Goal: Information Seeking & Learning: Learn about a topic

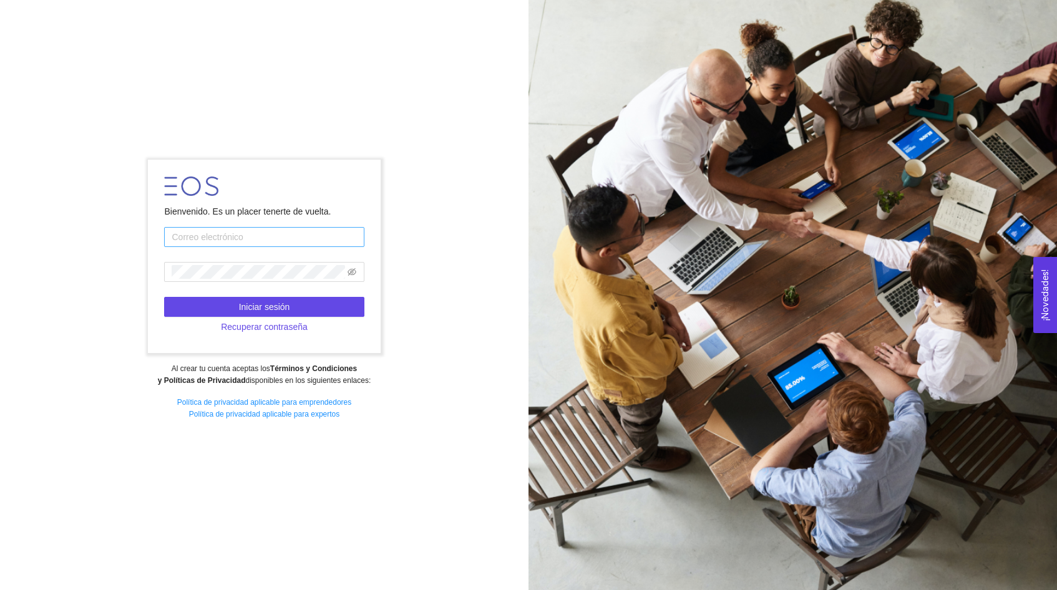
click at [281, 247] on input "text" at bounding box center [264, 237] width 200 height 20
click at [231, 263] on span at bounding box center [264, 272] width 200 height 20
click at [273, 298] on button "Iniciar sesión" at bounding box center [264, 307] width 200 height 20
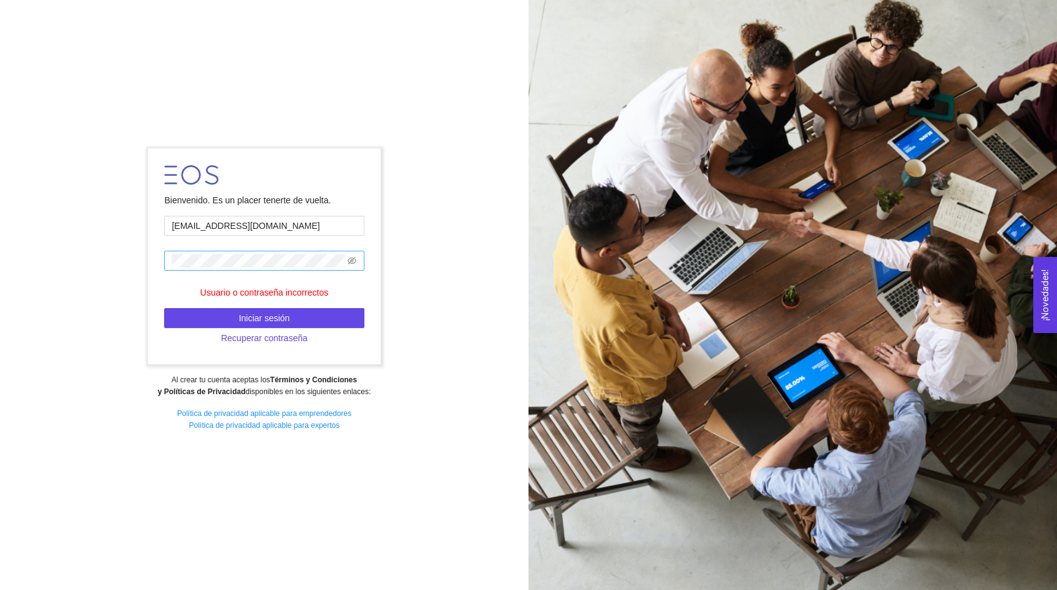
click at [358, 267] on span at bounding box center [264, 261] width 200 height 20
click at [356, 262] on icon "eye-invisible" at bounding box center [352, 260] width 9 height 7
click at [129, 242] on div "Bienvenido. Es un placer tenerte de vuelta. gherreralpez@gmal.com Usuario o con…" at bounding box center [264, 295] width 529 height 310
click at [186, 316] on button "Iniciar sesión" at bounding box center [264, 318] width 200 height 20
click at [252, 228] on input "gherreralpez@gmal.com" at bounding box center [264, 226] width 200 height 20
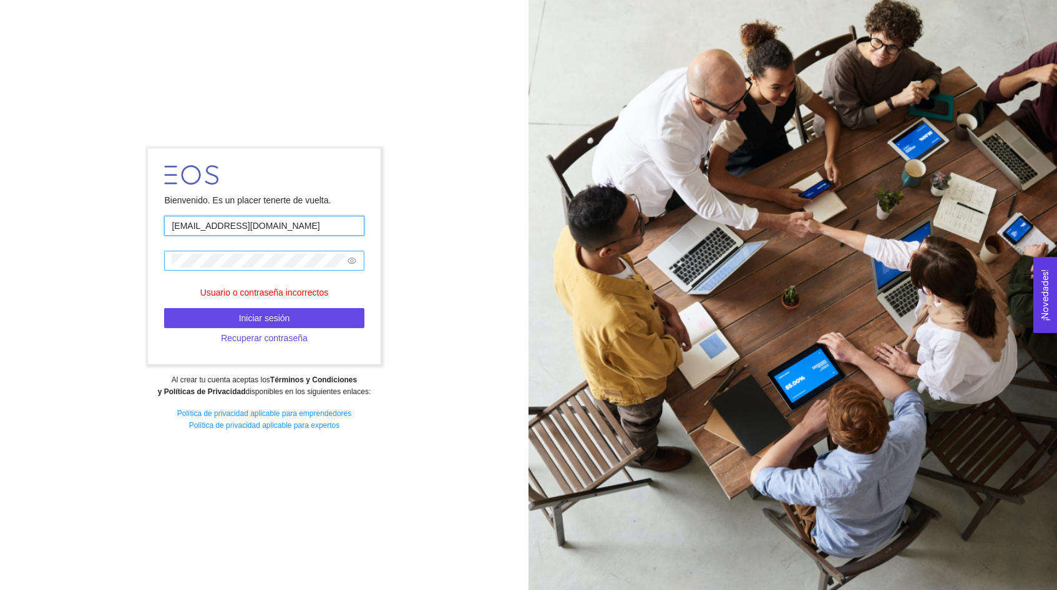
click at [249, 228] on input "gherreralpez@gmal.com" at bounding box center [264, 226] width 200 height 20
click at [140, 249] on div "Bienvenido. Es un placer tenerte de vuelta. gherreralpez@gmail.com Usuario o co…" at bounding box center [264, 295] width 529 height 310
click at [279, 316] on span "Iniciar sesión" at bounding box center [264, 318] width 51 height 14
click at [129, 242] on div "Bienvenido. Es un placer tenerte de vuelta. gherreralpez@gmail.com Usuario o co…" at bounding box center [264, 295] width 529 height 310
click at [218, 325] on button "Iniciar sesión" at bounding box center [264, 318] width 200 height 20
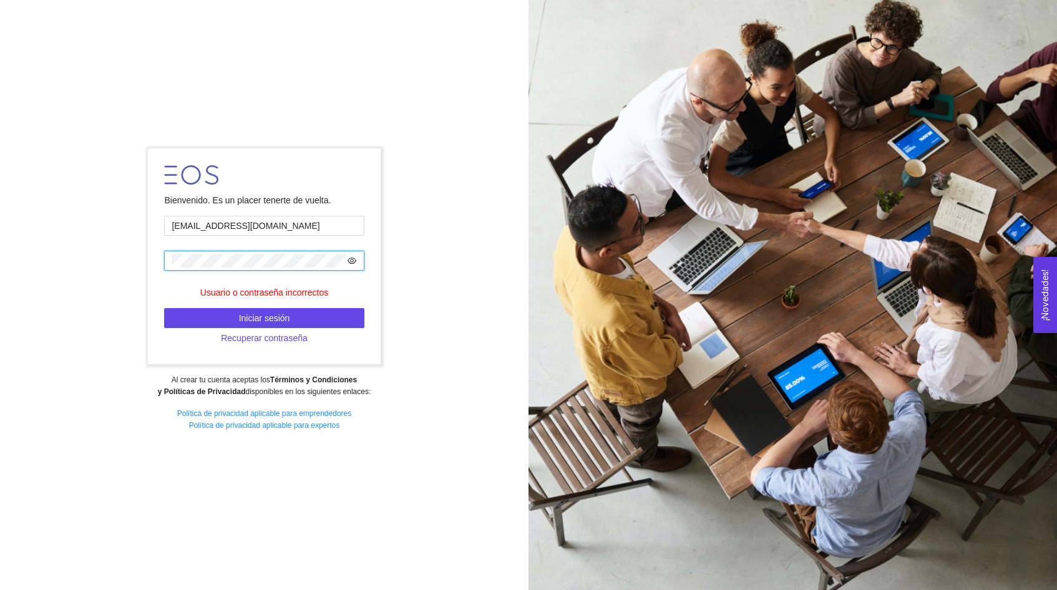
click at [353, 258] on icon "eye" at bounding box center [352, 261] width 9 height 9
click at [353, 258] on icon "eye-invisible" at bounding box center [352, 261] width 9 height 9
click at [284, 217] on form "Bienvenido. Es un placer tenerte de vuelta. gherreralpez@gmail.com Usuario o co…" at bounding box center [264, 257] width 233 height 216
click at [290, 225] on input "gherreralpez@gmail.com" at bounding box center [264, 226] width 200 height 20
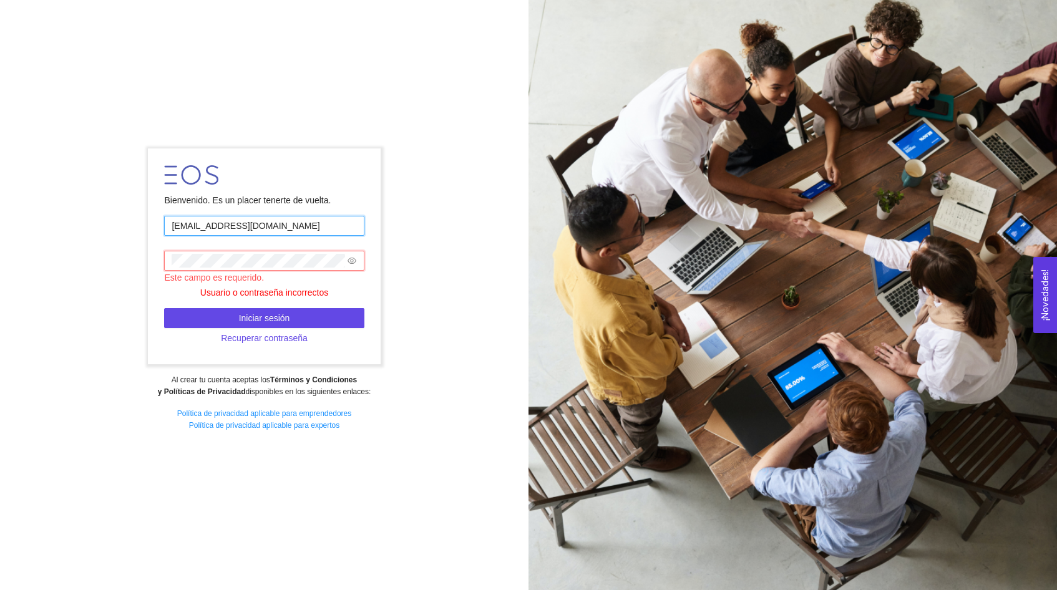
click at [274, 223] on input "gherreralpez@gmail.com" at bounding box center [264, 226] width 200 height 20
click at [346, 225] on input "gherreralpez@gmail.com" at bounding box center [264, 226] width 200 height 20
type input "a01562646@tec.mx"
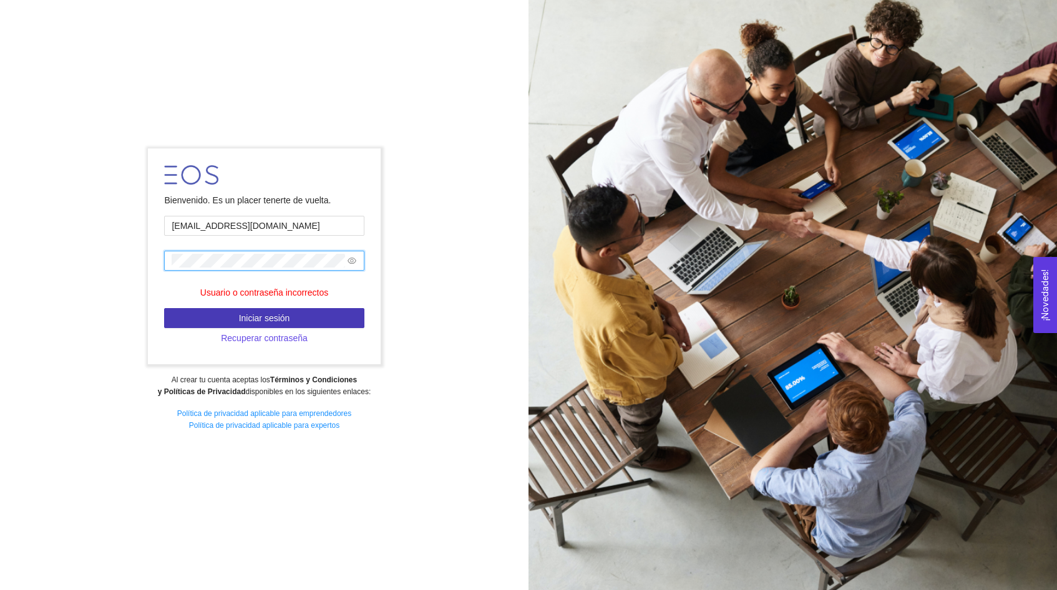
click at [297, 319] on button "Iniciar sesión" at bounding box center [264, 318] width 200 height 20
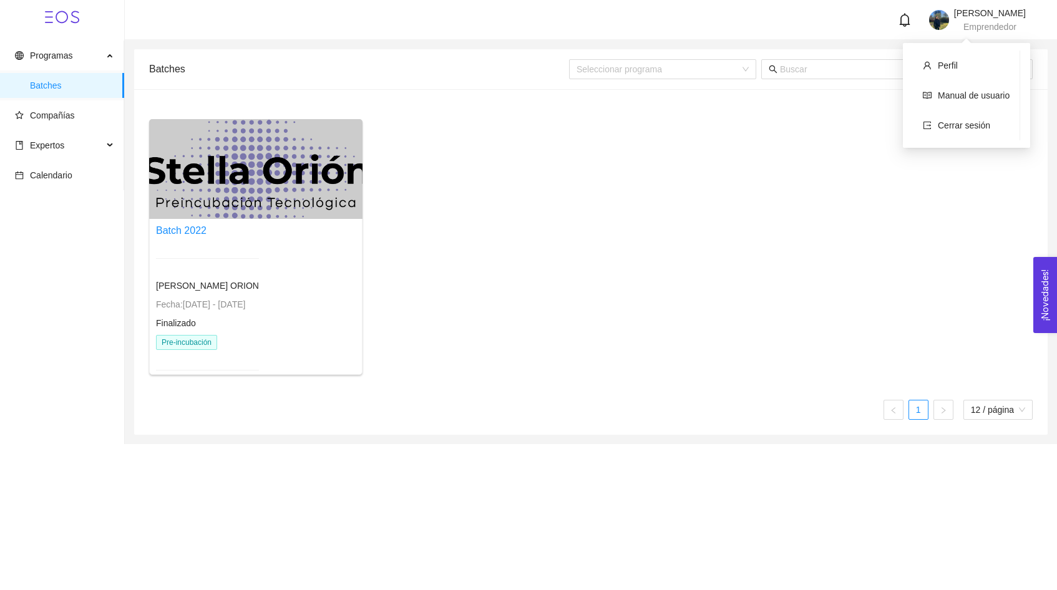
click at [931, 16] on div "Giuliana Herrera Lopez Emprendedor" at bounding box center [977, 20] width 97 height 22
click at [948, 131] on li "Cerrar sesión" at bounding box center [966, 125] width 107 height 25
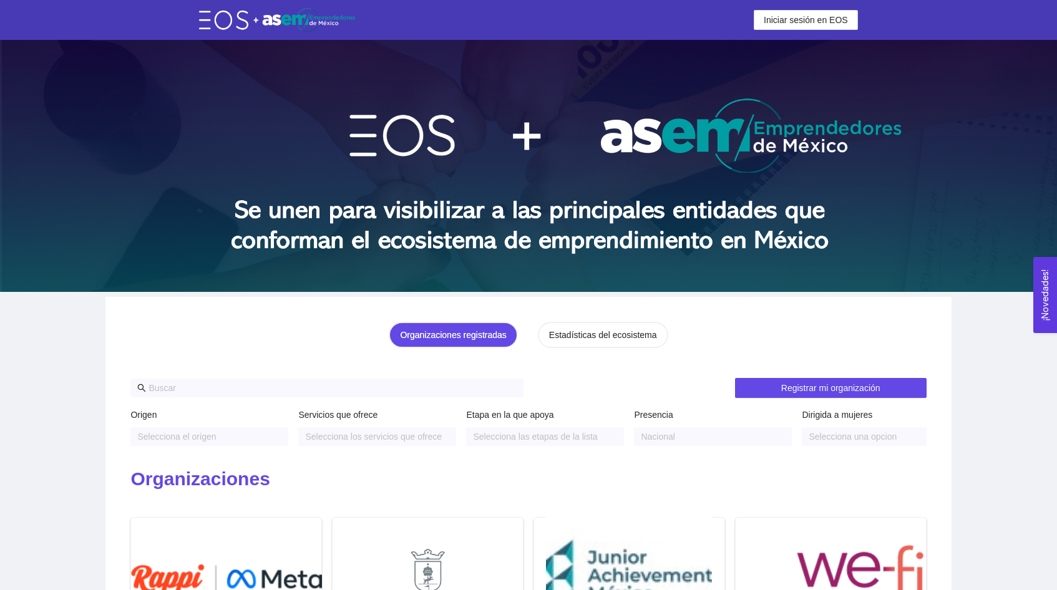
click at [368, 42] on img at bounding box center [528, 166] width 1057 height 252
click at [305, 67] on img at bounding box center [528, 166] width 1057 height 252
click at [772, 29] on button "Iniciar sesión en EOS" at bounding box center [806, 20] width 104 height 20
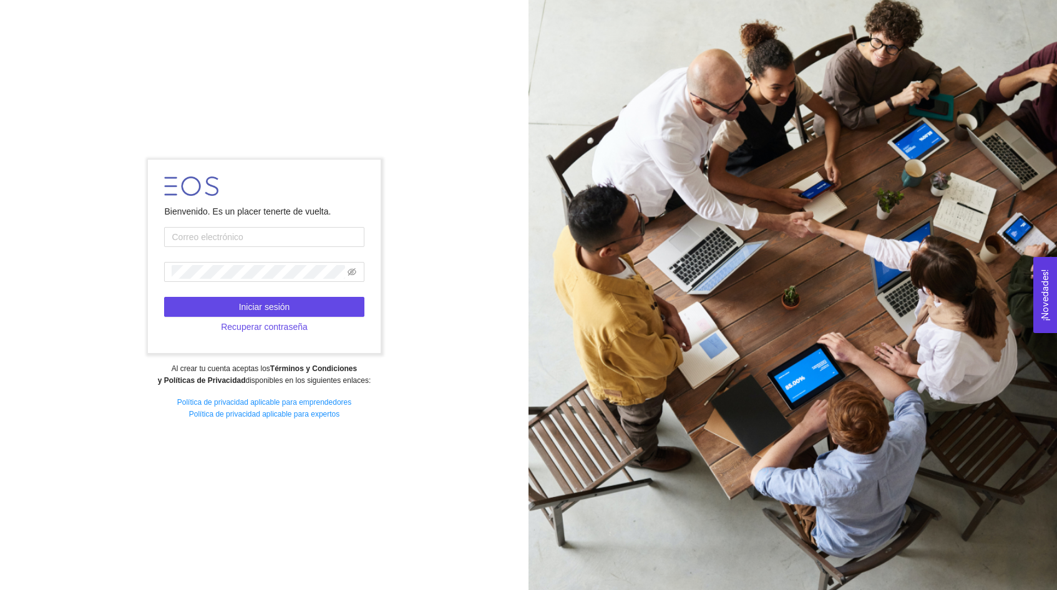
click at [772, 21] on div at bounding box center [793, 295] width 529 height 590
click at [209, 230] on input "text" at bounding box center [264, 237] width 200 height 20
type input "[EMAIL_ADDRESS][DOMAIN_NAME]"
click at [233, 303] on button "Iniciar sesión" at bounding box center [264, 307] width 200 height 20
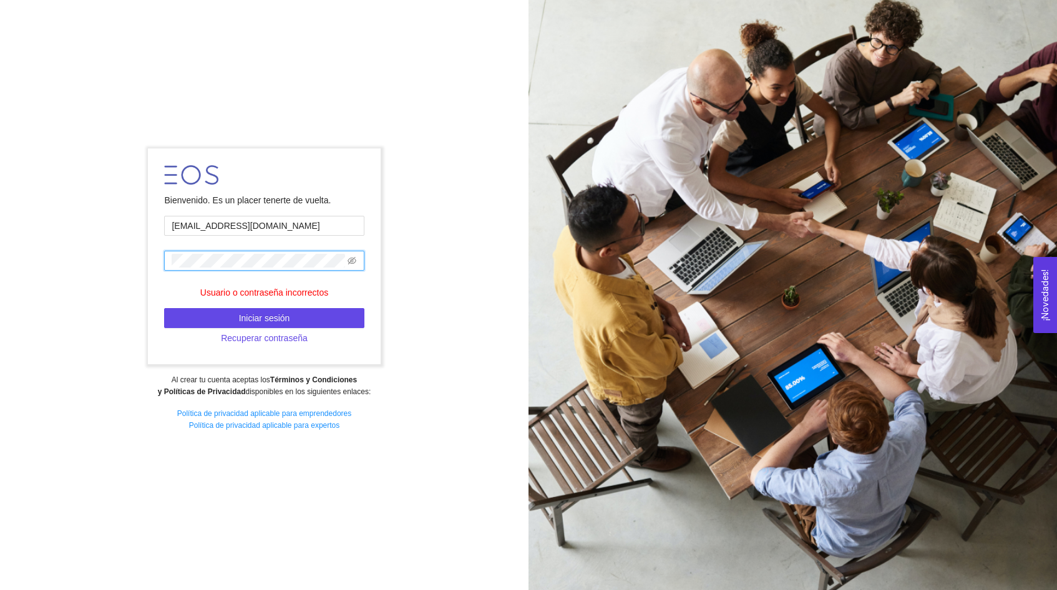
click at [117, 261] on div "Bienvenido. Es un placer tenerte de vuelta. [EMAIL_ADDRESS][DOMAIN_NAME] Usuari…" at bounding box center [264, 295] width 529 height 310
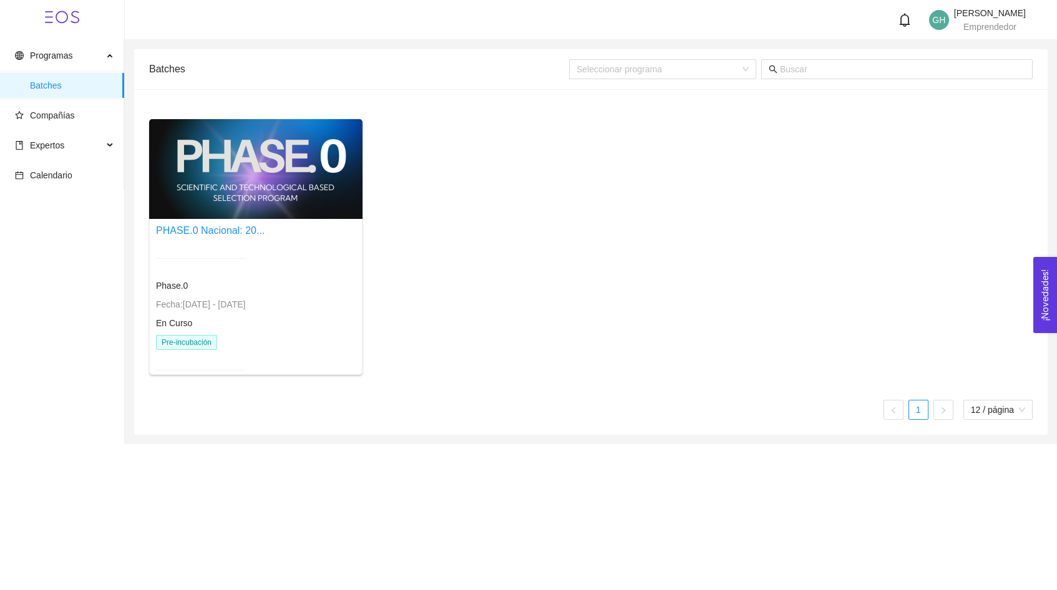
click at [242, 181] on div at bounding box center [255, 169] width 213 height 100
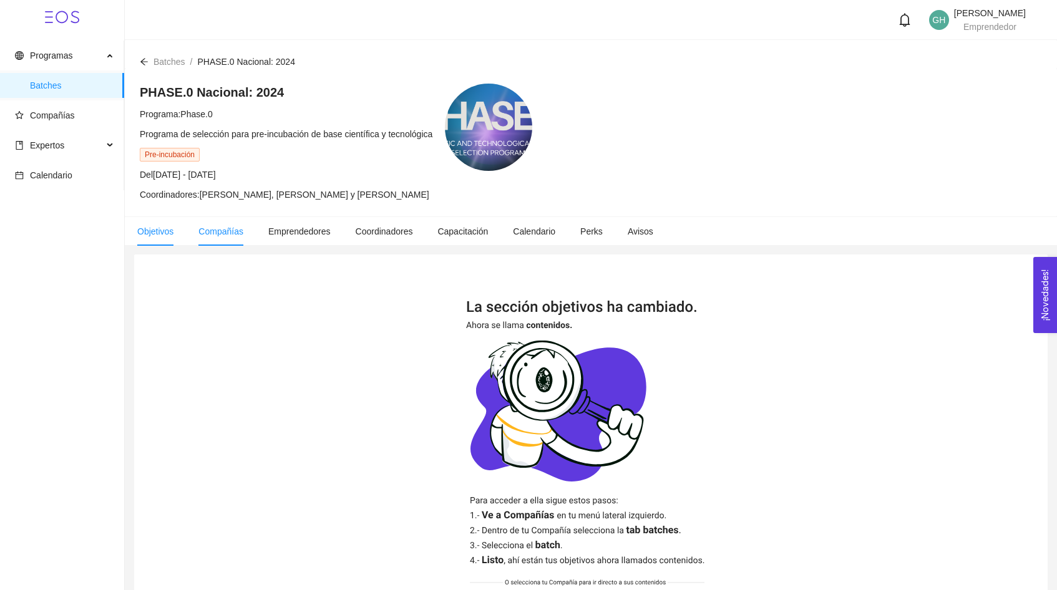
click at [204, 228] on span "Compañías" at bounding box center [220, 232] width 45 height 10
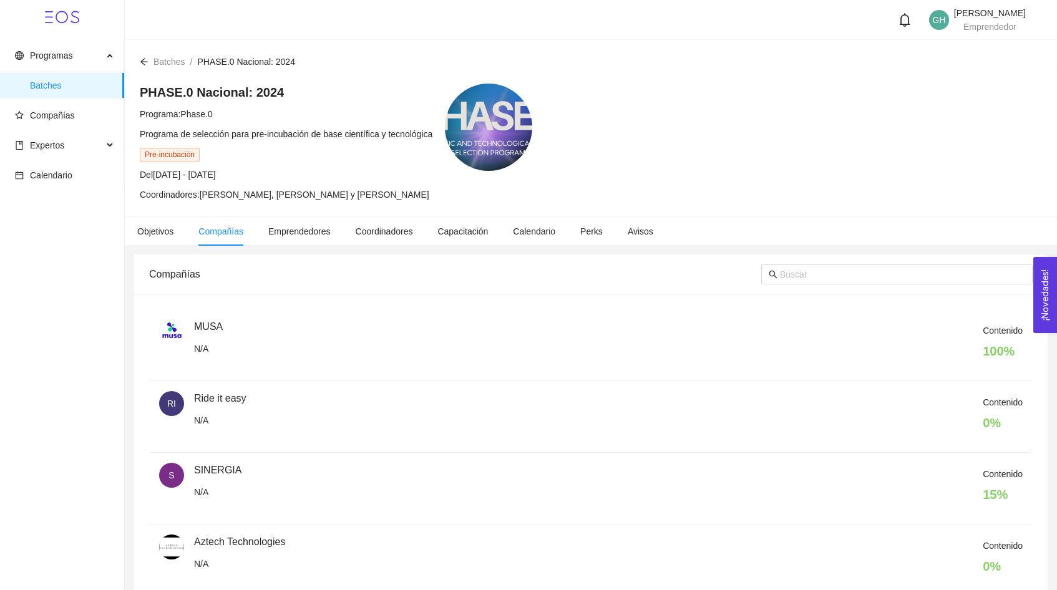
click at [290, 250] on main "Batches / PHASE.0 Nacional: 2024 / PHASE.0 Nacional: 2024 Programa: Phase.0 Pro…" at bounding box center [591, 563] width 933 height 1047
click at [44, 117] on span "Compañías" at bounding box center [52, 115] width 45 height 10
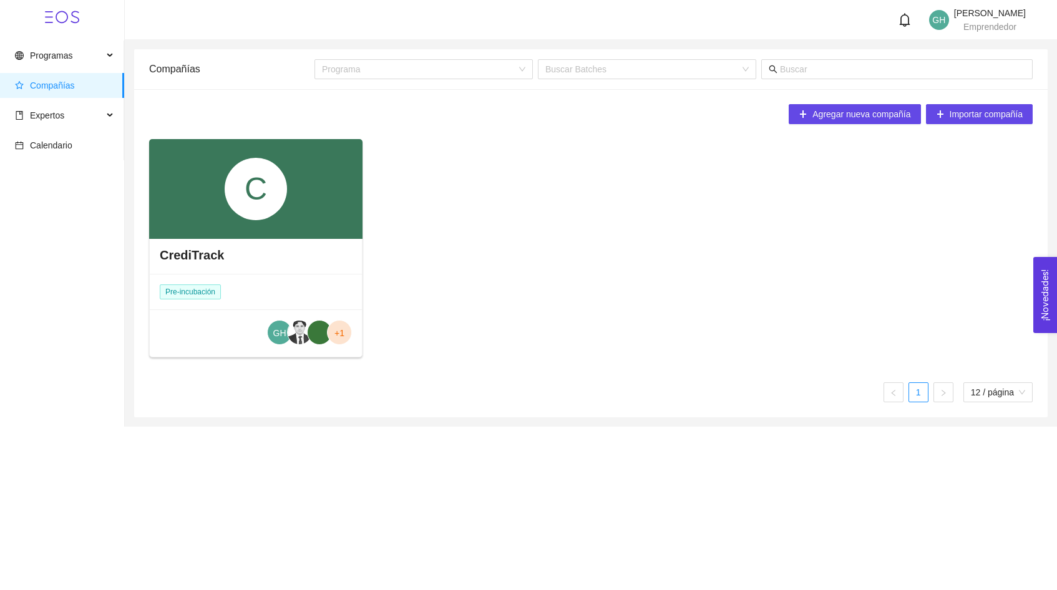
click at [232, 230] on div "C" at bounding box center [255, 189] width 213 height 100
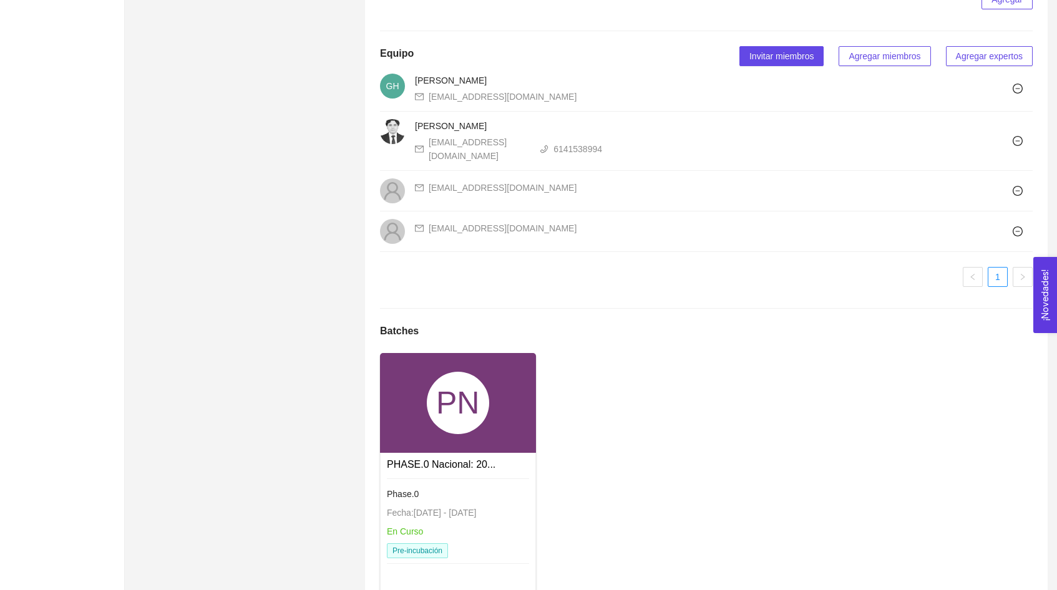
scroll to position [824, 0]
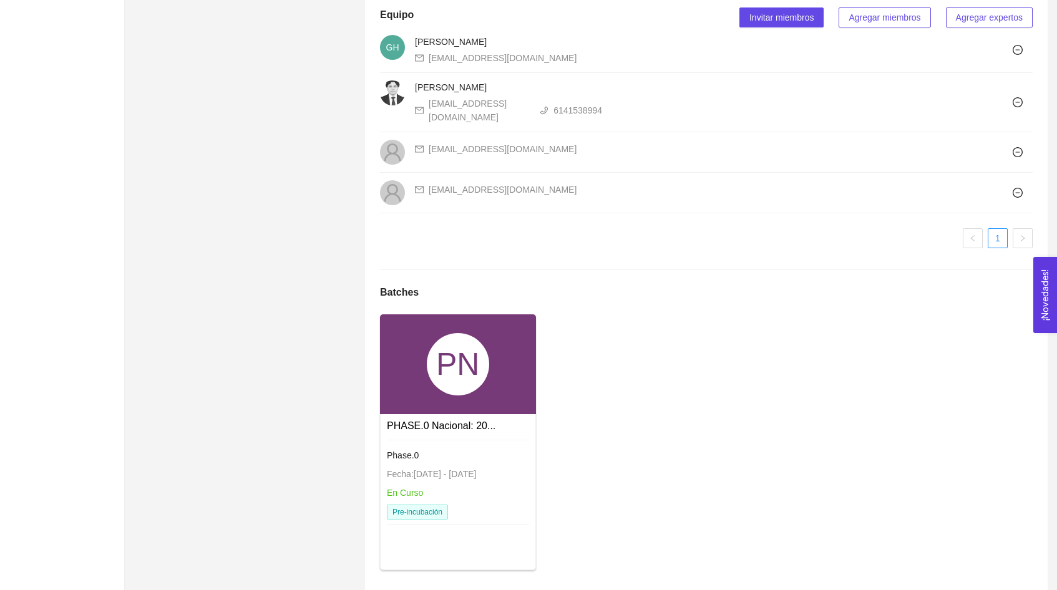
click at [481, 342] on div "PN" at bounding box center [458, 364] width 62 height 62
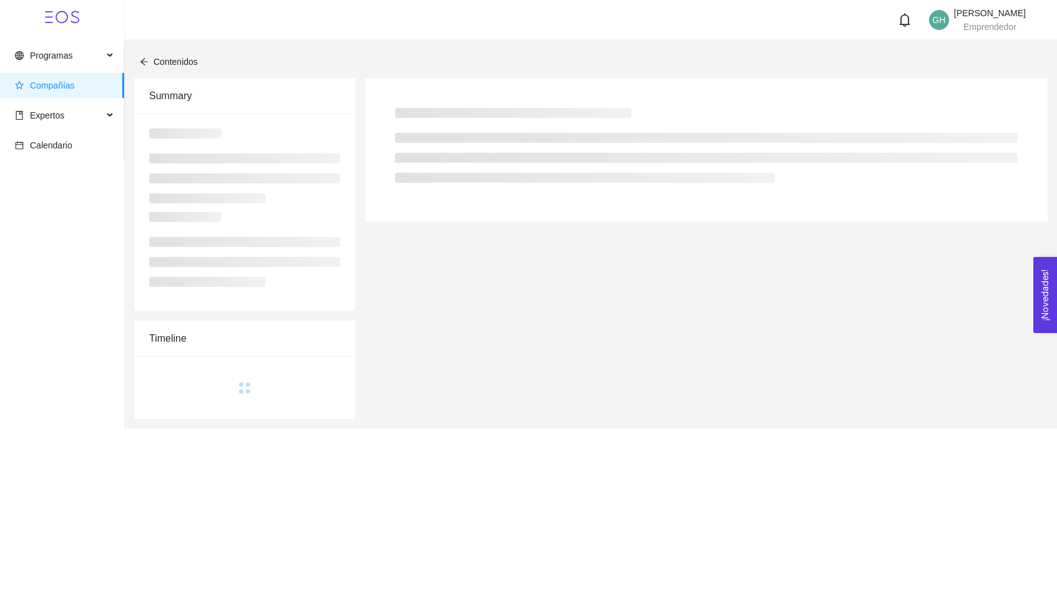
click at [481, 342] on div at bounding box center [706, 248] width 693 height 341
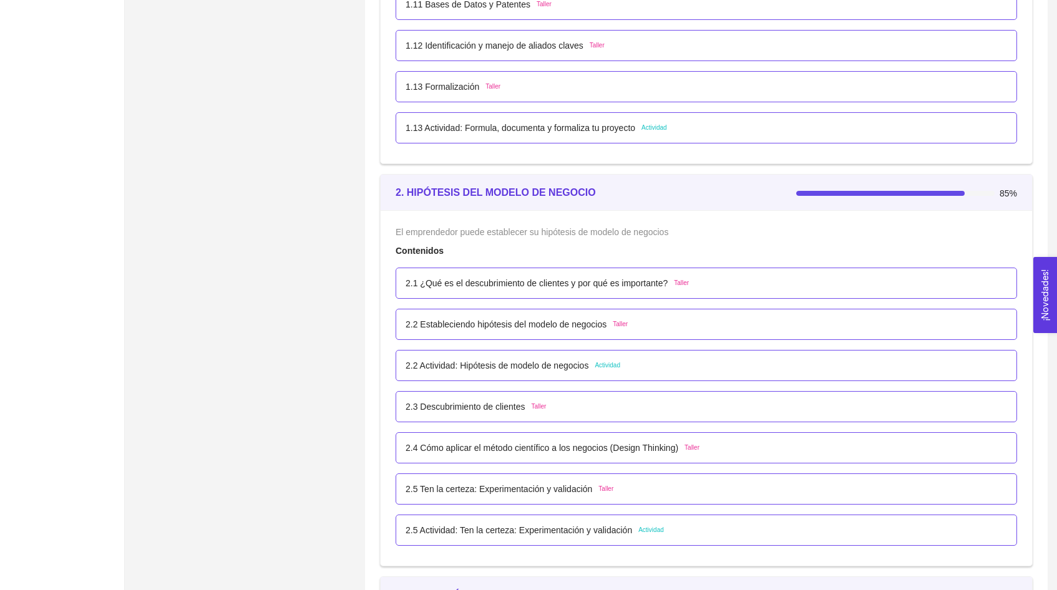
scroll to position [1021, 0]
click at [491, 508] on li "2.5 Ten la certeza: Experimentación y validación Taller" at bounding box center [707, 488] width 622 height 41
click at [480, 492] on p "2.5 Ten la certeza: Experimentación y validación" at bounding box center [499, 489] width 187 height 14
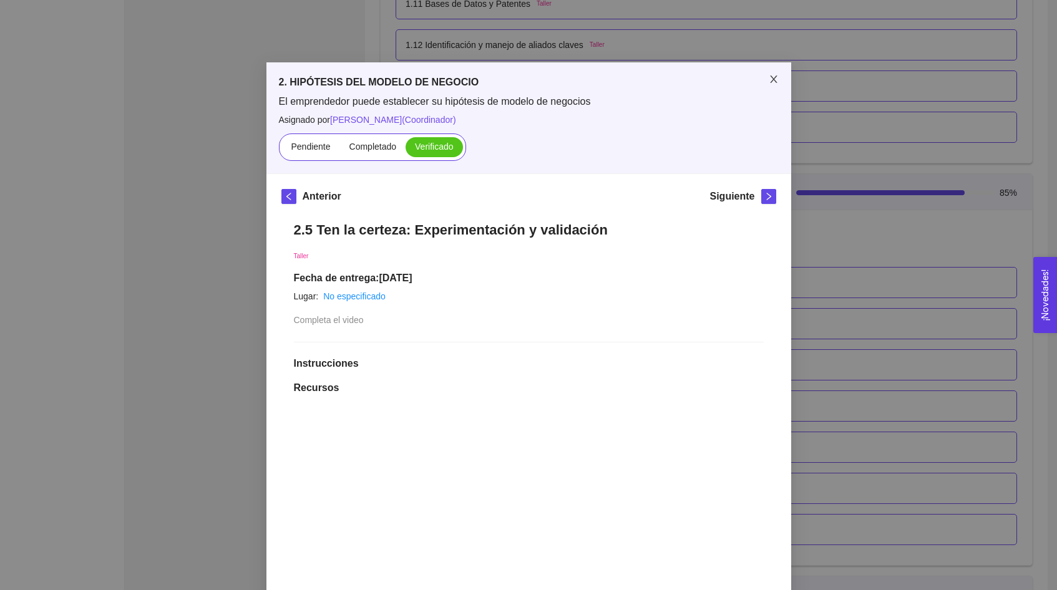
scroll to position [-1, 0]
click at [775, 80] on icon "close" at bounding box center [774, 79] width 10 height 10
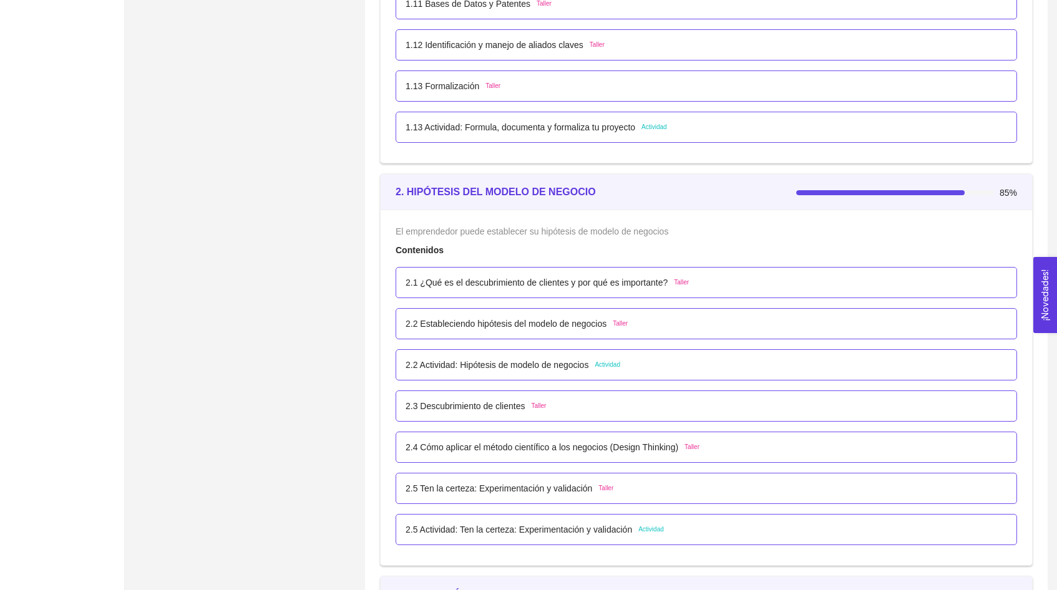
click at [602, 273] on div "2.1 ¿Qué es el descubrimiento de clientes y por qué es importante? Taller" at bounding box center [707, 282] width 622 height 31
click at [559, 291] on div "2.1 ¿Qué es el descubrimiento de clientes y por qué es importante? Taller" at bounding box center [707, 282] width 622 height 31
click at [528, 277] on p "2.1 ¿Qué es el descubrimiento de clientes y por qué es importante?" at bounding box center [537, 283] width 262 height 14
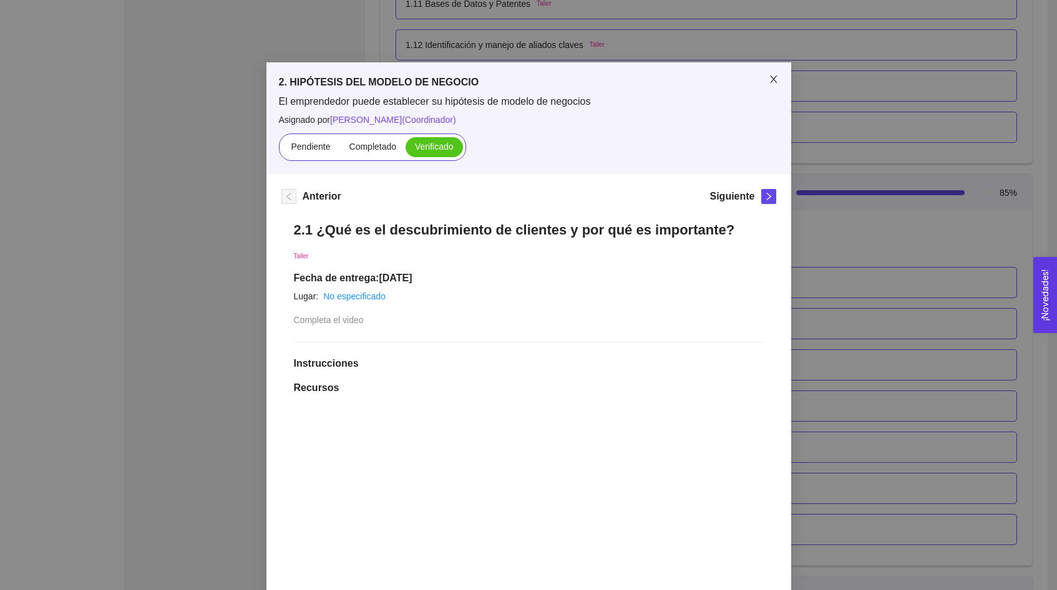
click at [772, 79] on icon "close" at bounding box center [774, 79] width 10 height 10
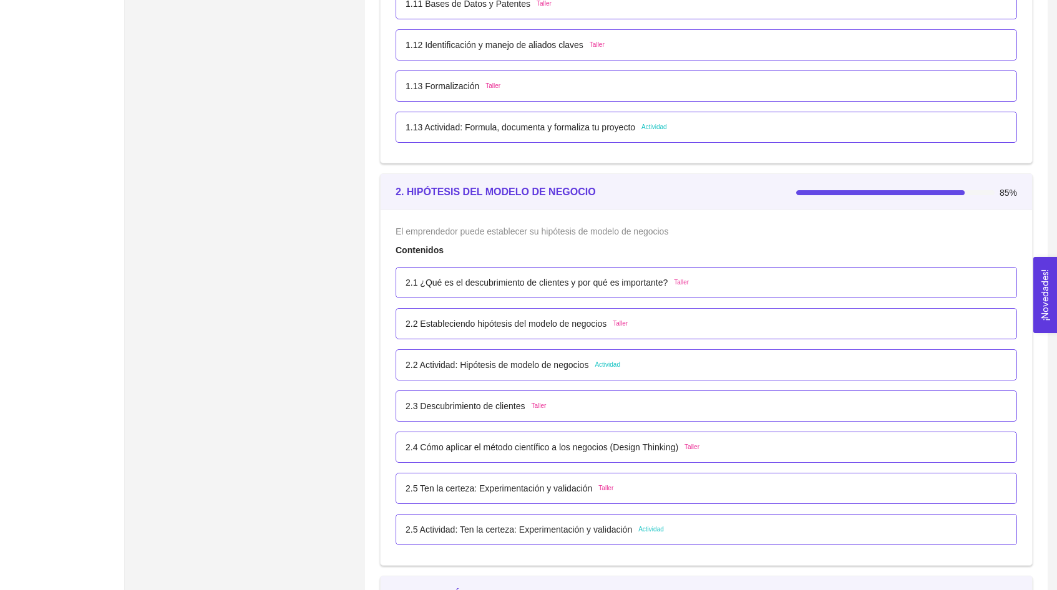
click at [557, 321] on p "2.2 Estableciendo hipótesis del modelo de negocios" at bounding box center [506, 324] width 201 height 14
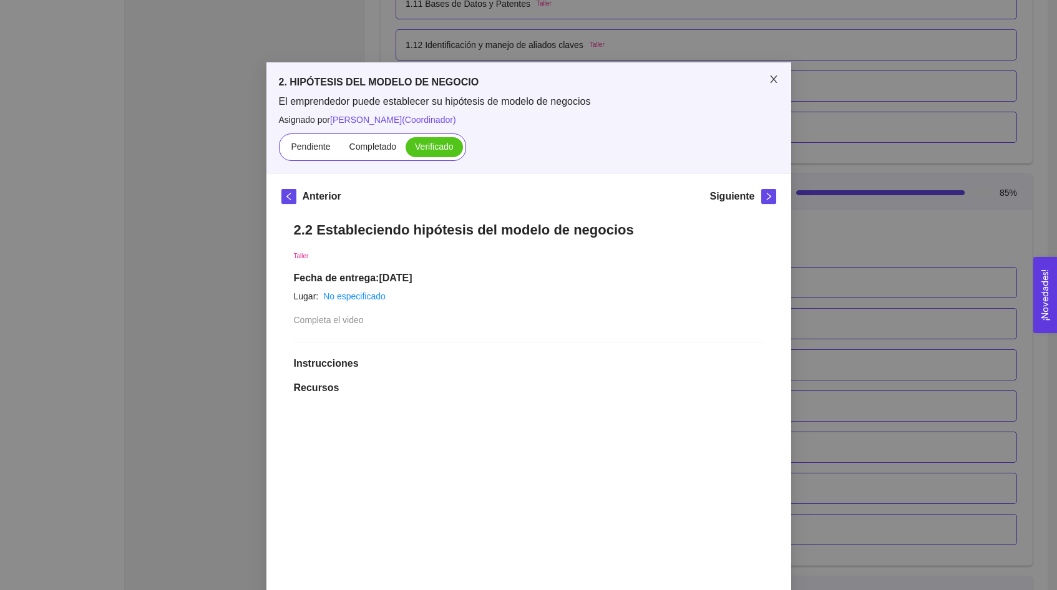
click at [775, 77] on icon "close" at bounding box center [773, 79] width 7 height 7
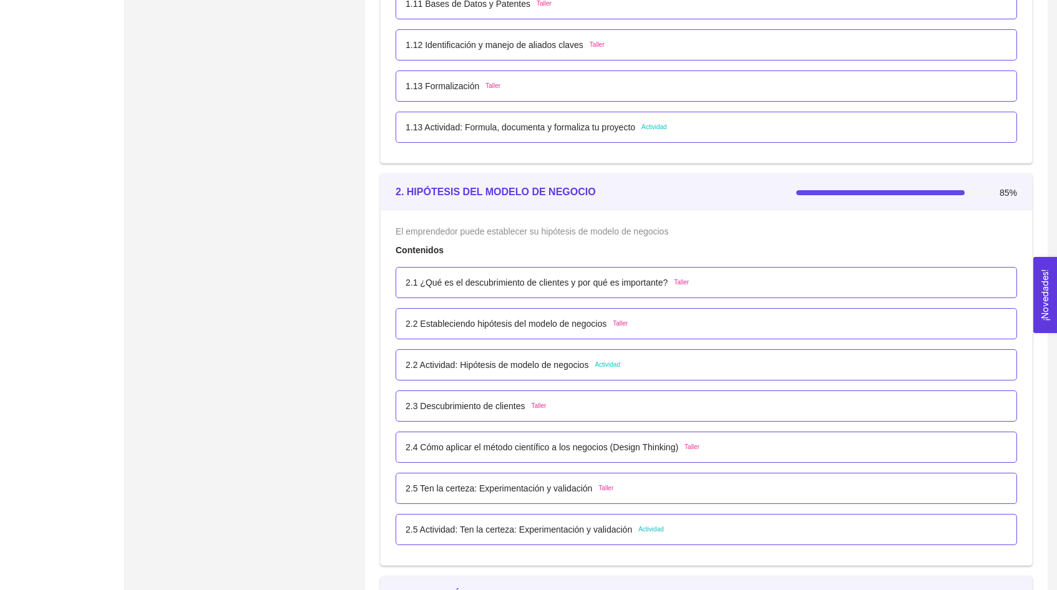
click at [589, 365] on p "2.2 Actividad: Hipótesis de modelo de negocios" at bounding box center [497, 365] width 183 height 14
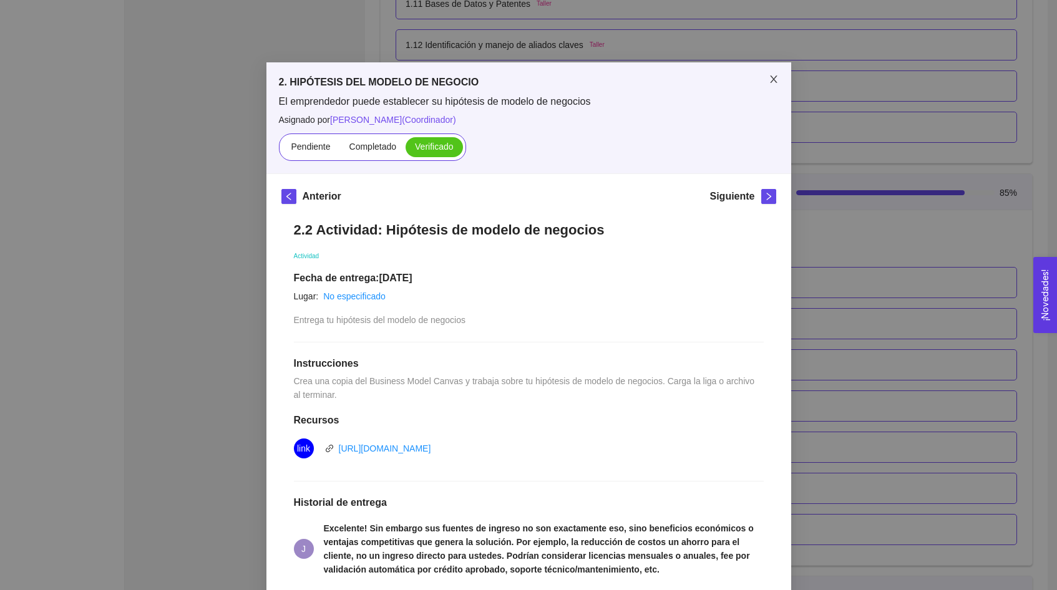
click at [775, 83] on icon "close" at bounding box center [774, 79] width 10 height 10
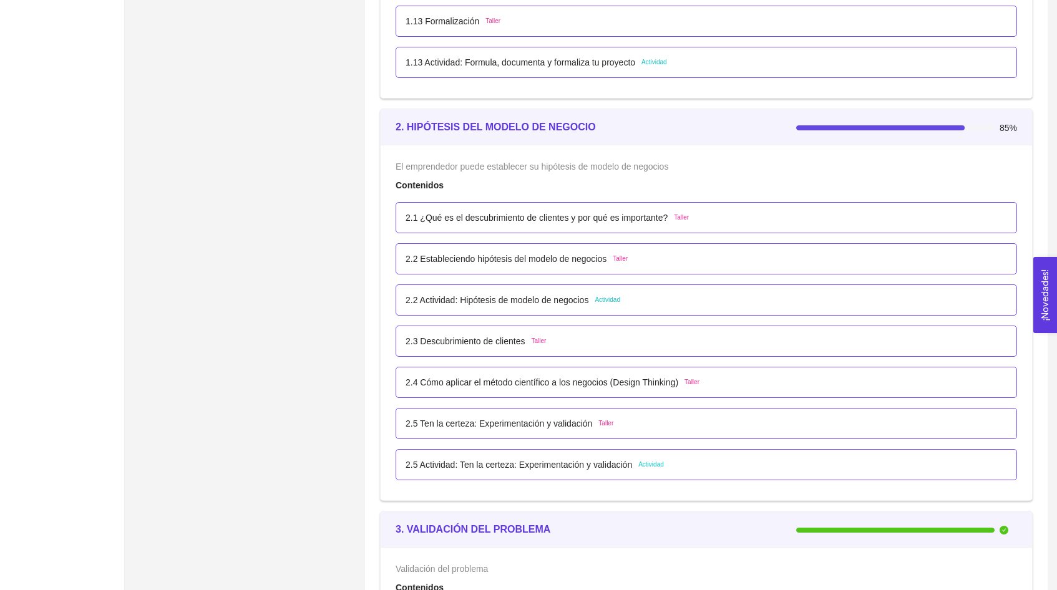
scroll to position [1089, 0]
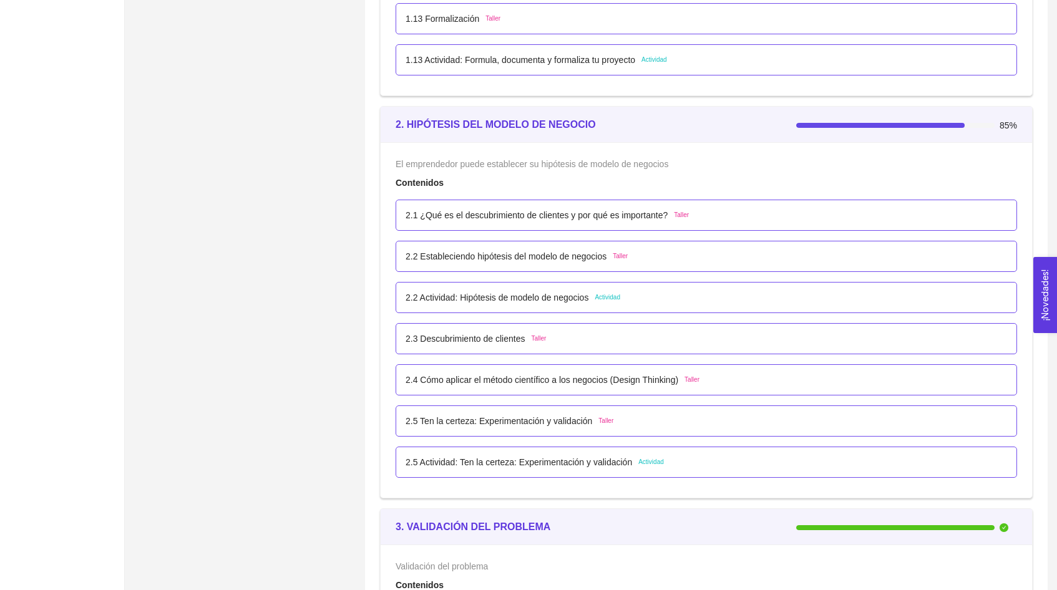
click at [617, 351] on div "2.3 Descubrimiento de clientes Taller" at bounding box center [707, 338] width 622 height 31
click at [586, 336] on div "2.3 Descubrimiento de clientes Taller" at bounding box center [707, 339] width 602 height 14
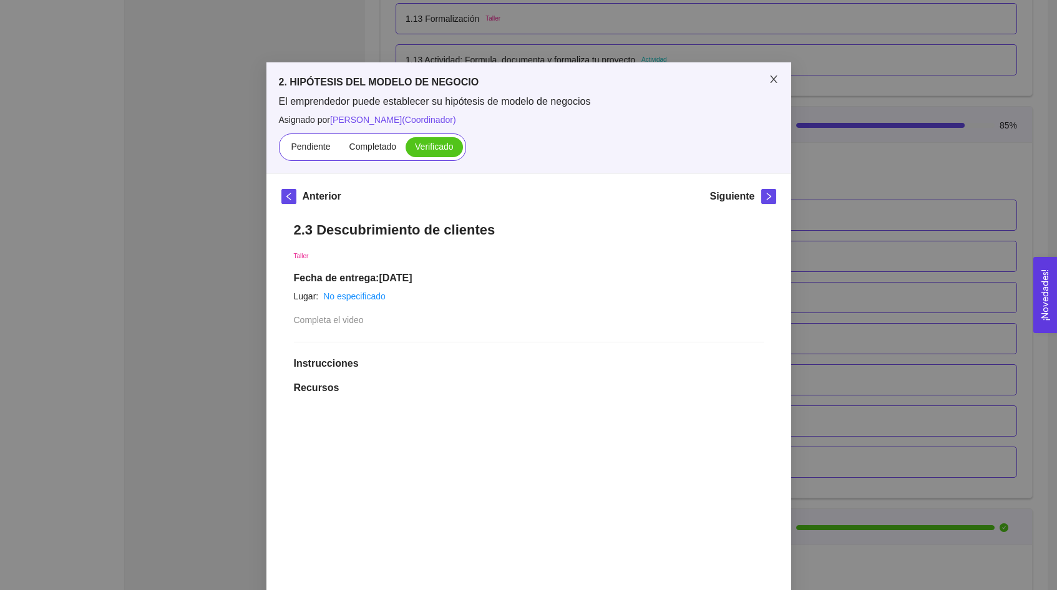
click at [775, 74] on span "Close" at bounding box center [774, 79] width 35 height 35
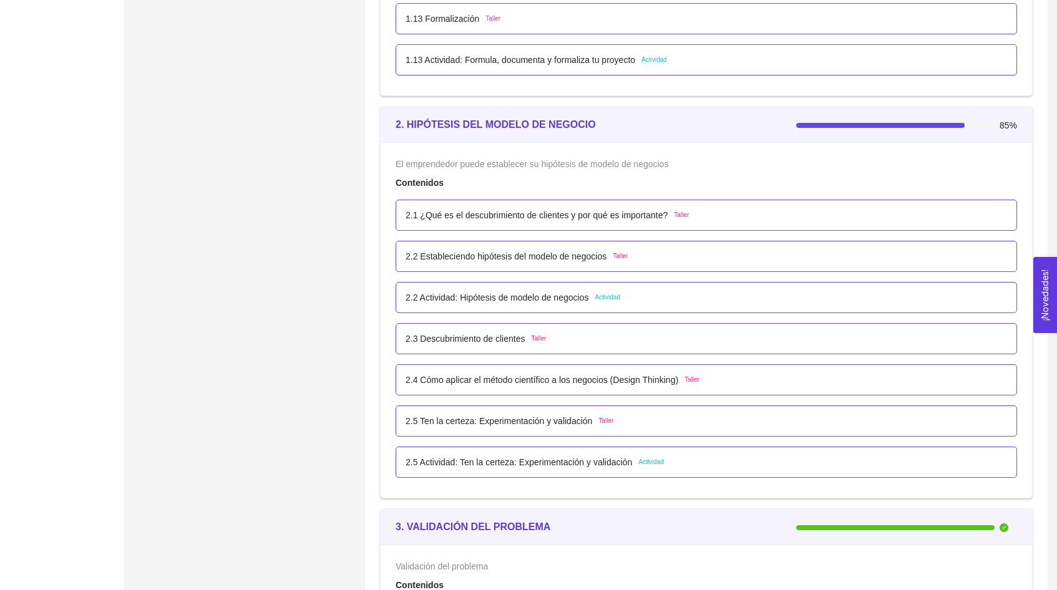
click at [604, 383] on p "2.4 Cómo aplicar el método científico a los negocios (Design Thinking)" at bounding box center [542, 380] width 273 height 14
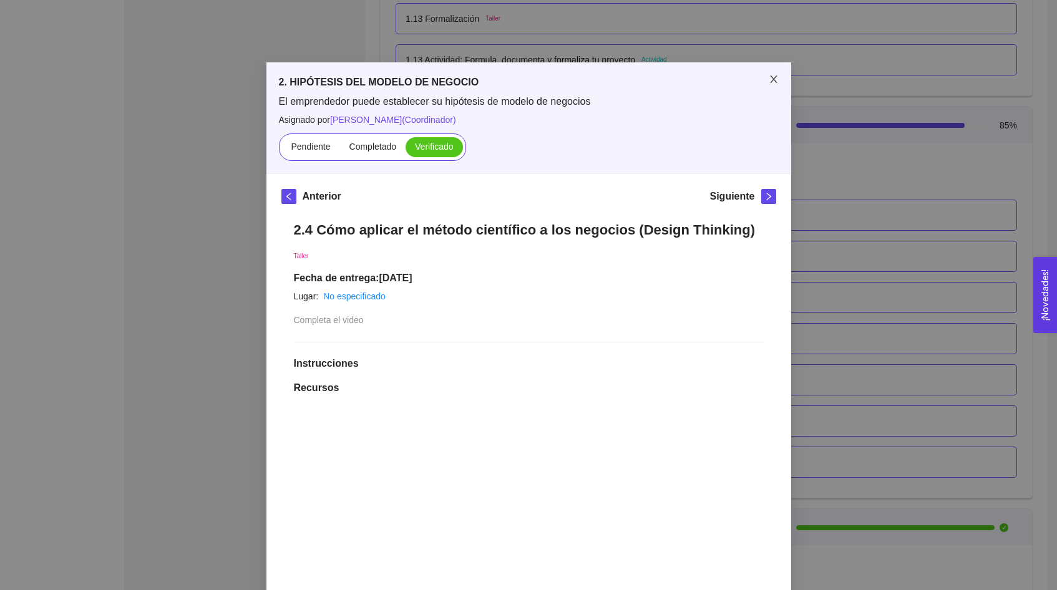
click at [772, 77] on icon "close" at bounding box center [773, 79] width 7 height 7
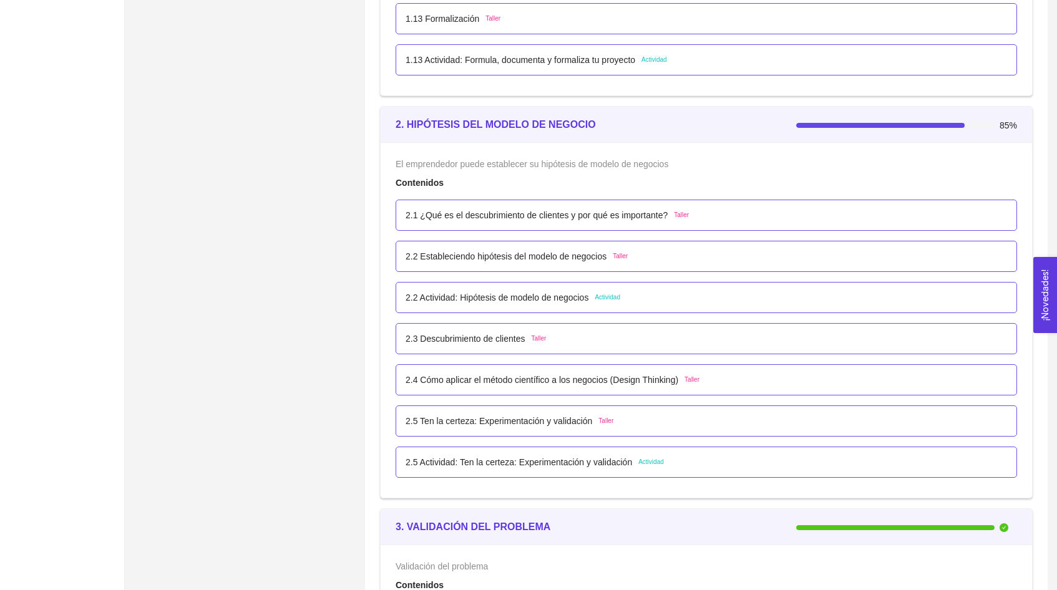
click at [569, 423] on p "2.5 Ten la certeza: Experimentación y validación" at bounding box center [499, 421] width 187 height 14
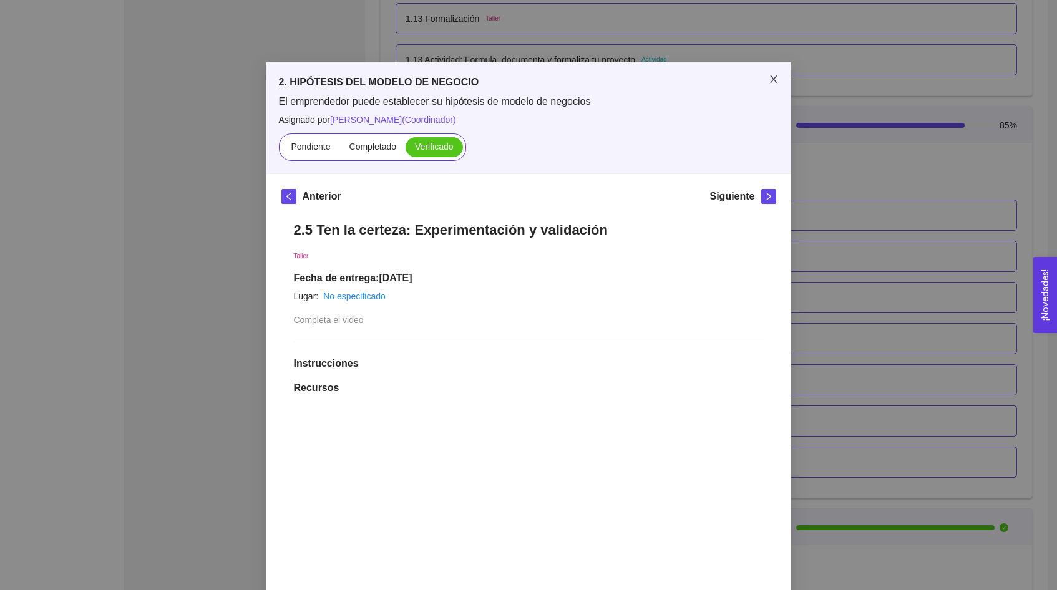
click at [772, 71] on span "Close" at bounding box center [774, 79] width 35 height 35
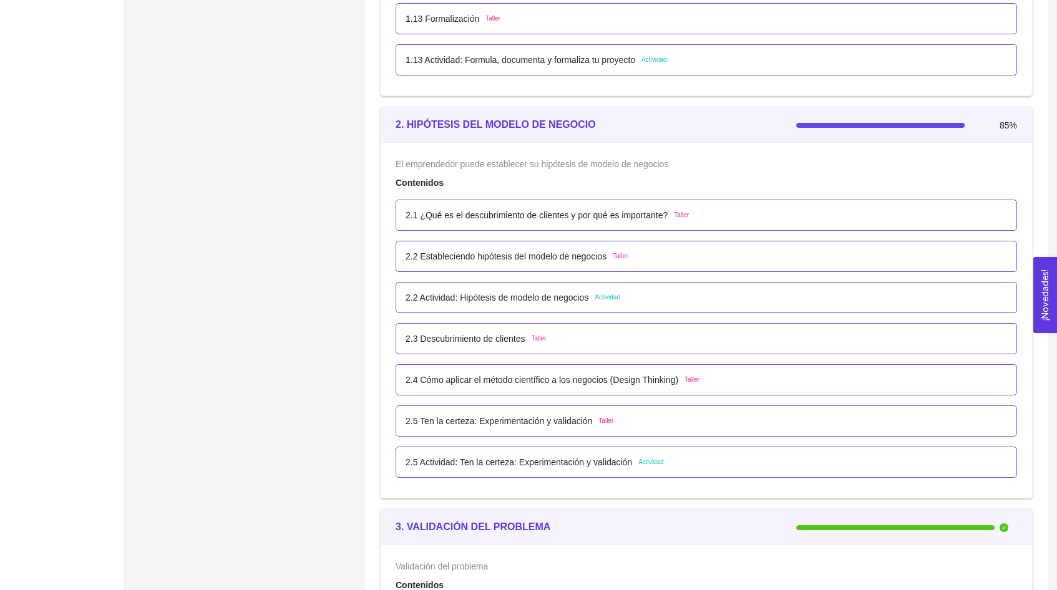
click at [567, 471] on div "2.5 Actividad: Ten la certeza: Experimentación y validación Actividad" at bounding box center [707, 462] width 622 height 31
click at [551, 460] on p "2.5 Actividad: Ten la certeza: Experimentación y validación" at bounding box center [519, 463] width 227 height 14
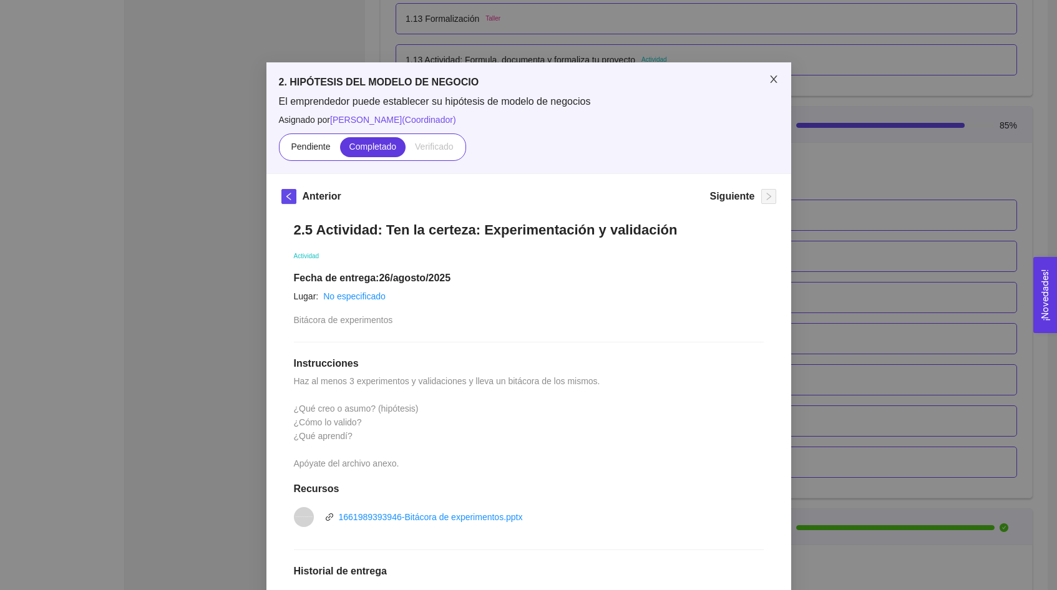
scroll to position [0, 0]
click at [772, 81] on icon "close" at bounding box center [774, 79] width 10 height 10
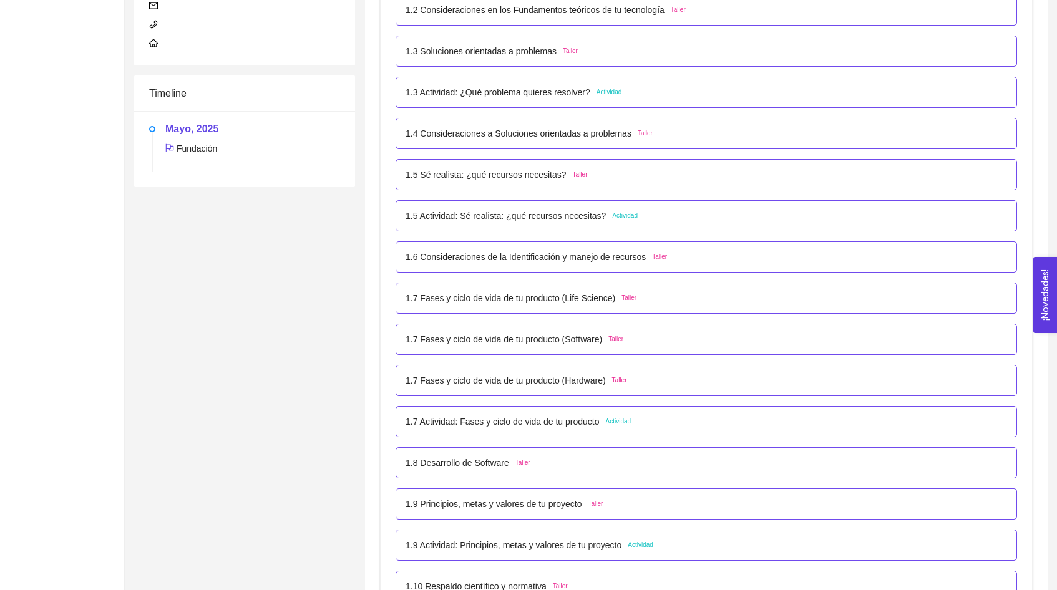
scroll to position [353, 0]
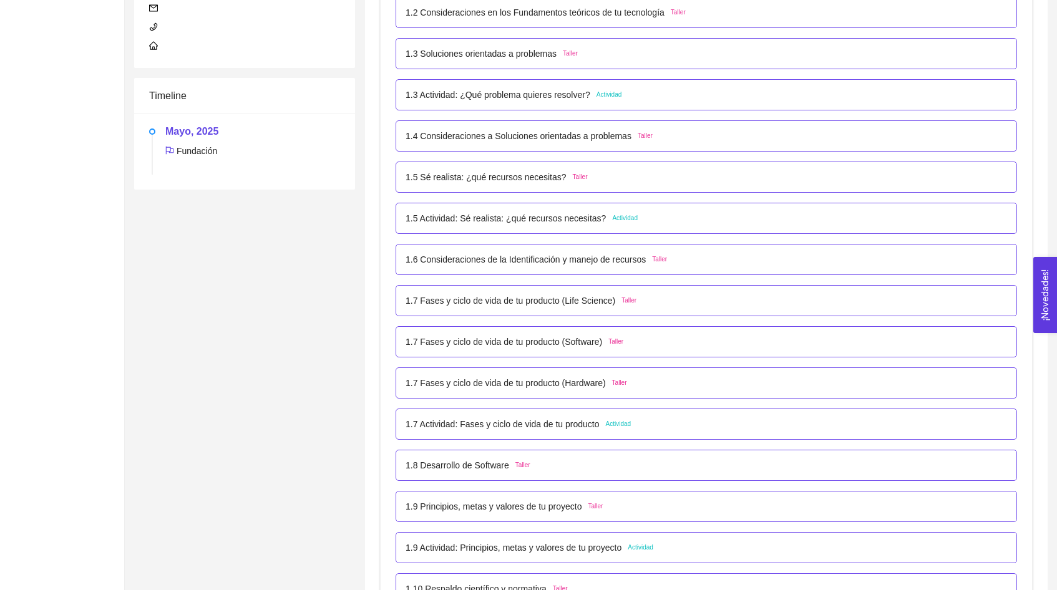
click at [471, 305] on p "1.7 Fases y ciclo de vida de tu producto (Life Science)" at bounding box center [511, 301] width 210 height 14
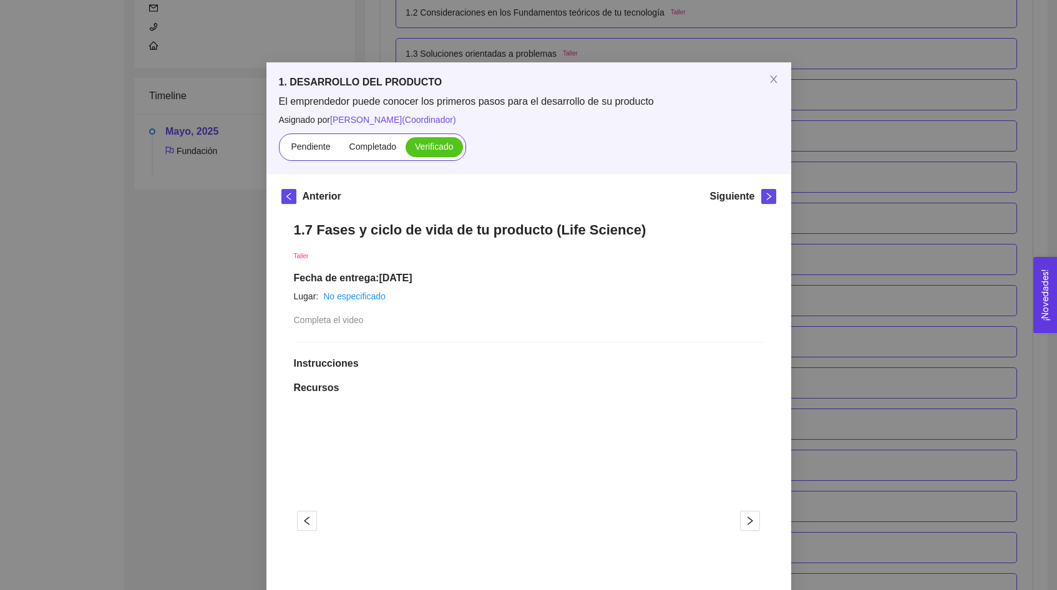
click at [974, 281] on div "1. DESARROLLO DEL PRODUCTO El emprendedor puede conocer los primeros pasos para…" at bounding box center [528, 295] width 1057 height 590
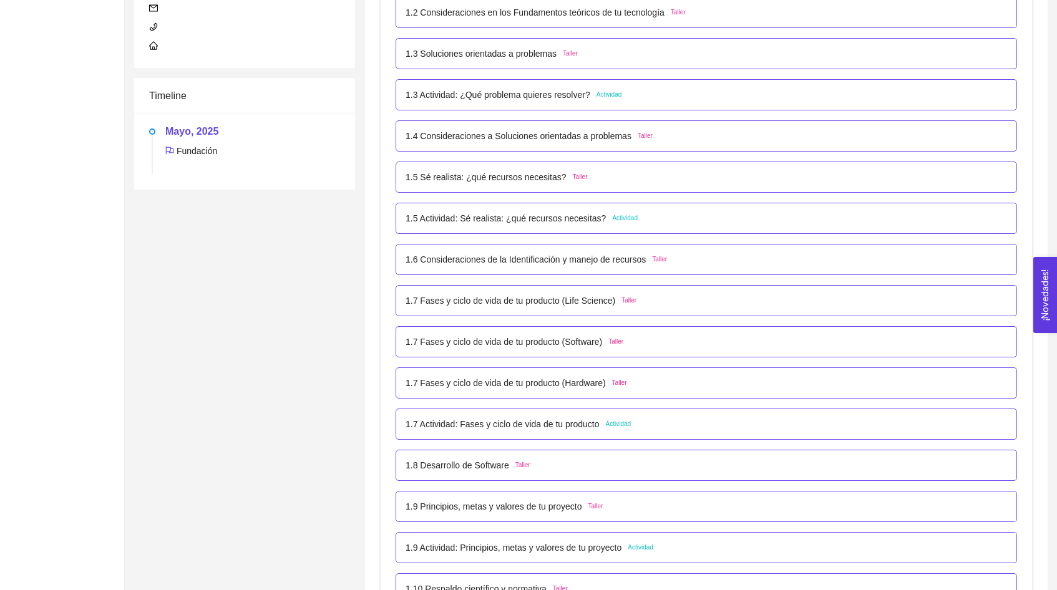
click at [557, 344] on p "1.7 Fases y ciclo de vida de tu producto (Software)" at bounding box center [504, 342] width 197 height 14
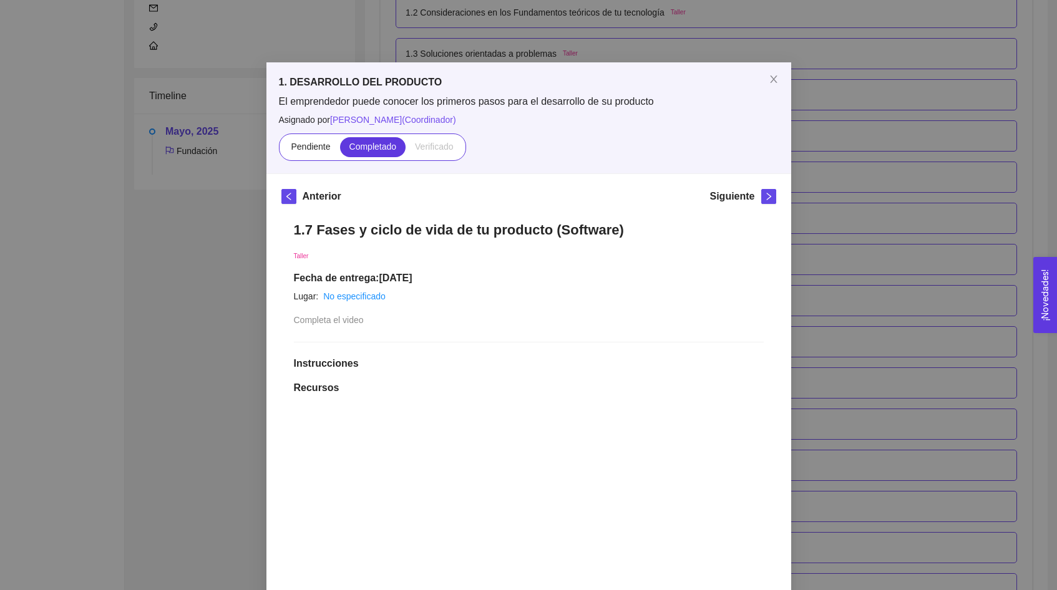
scroll to position [0, 0]
click at [772, 75] on icon "close" at bounding box center [774, 79] width 10 height 10
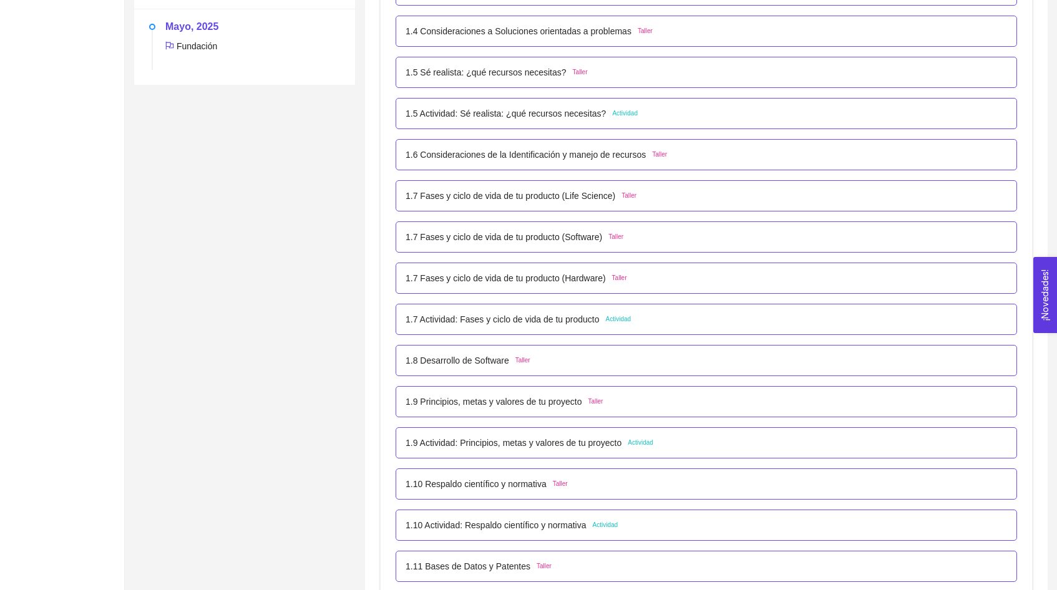
scroll to position [461, 0]
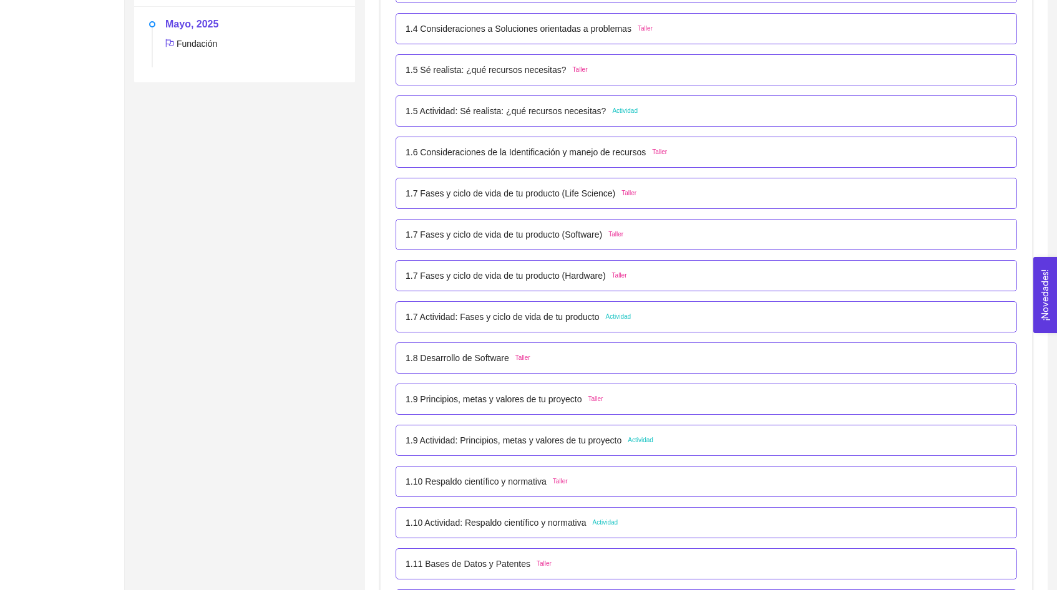
click at [537, 277] on p "1.7 Fases y ciclo de vida de tu producto (Hardware)" at bounding box center [506, 276] width 200 height 14
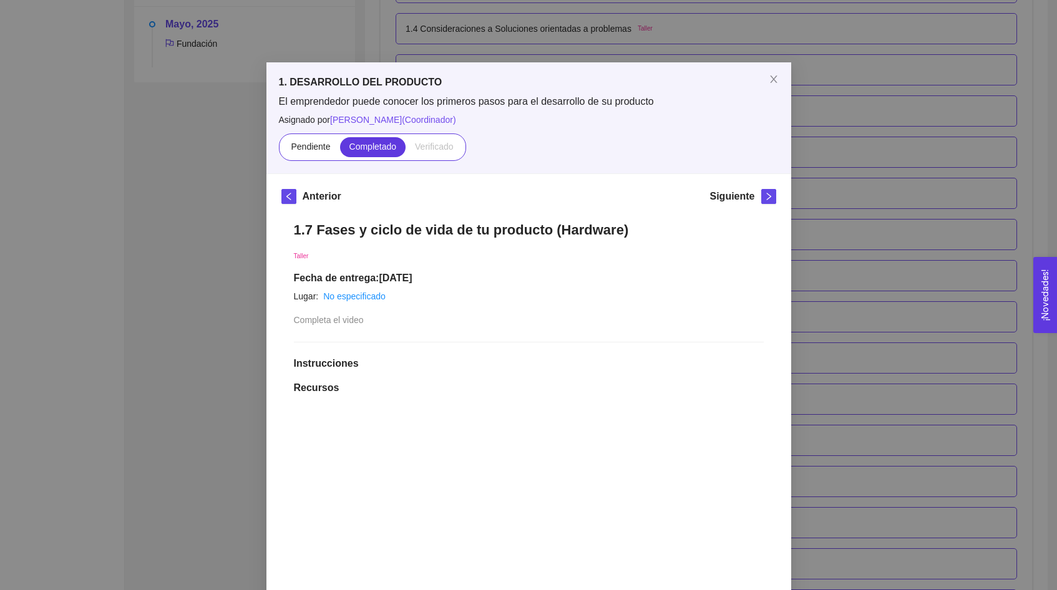
scroll to position [0, 0]
click at [763, 76] on span "Close" at bounding box center [774, 79] width 35 height 35
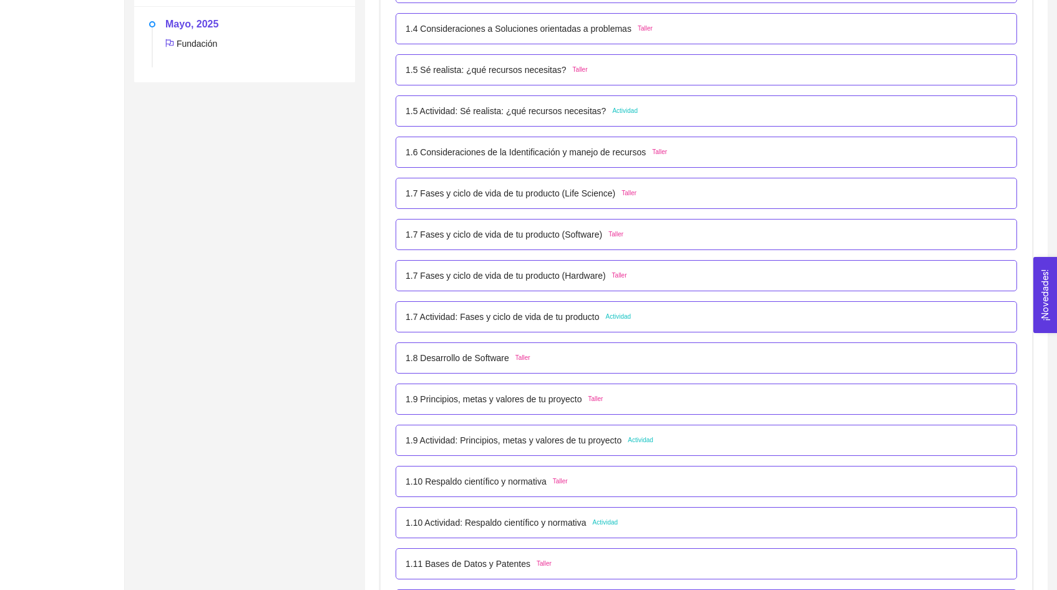
click at [616, 317] on span "Actividad" at bounding box center [619, 317] width 26 height 10
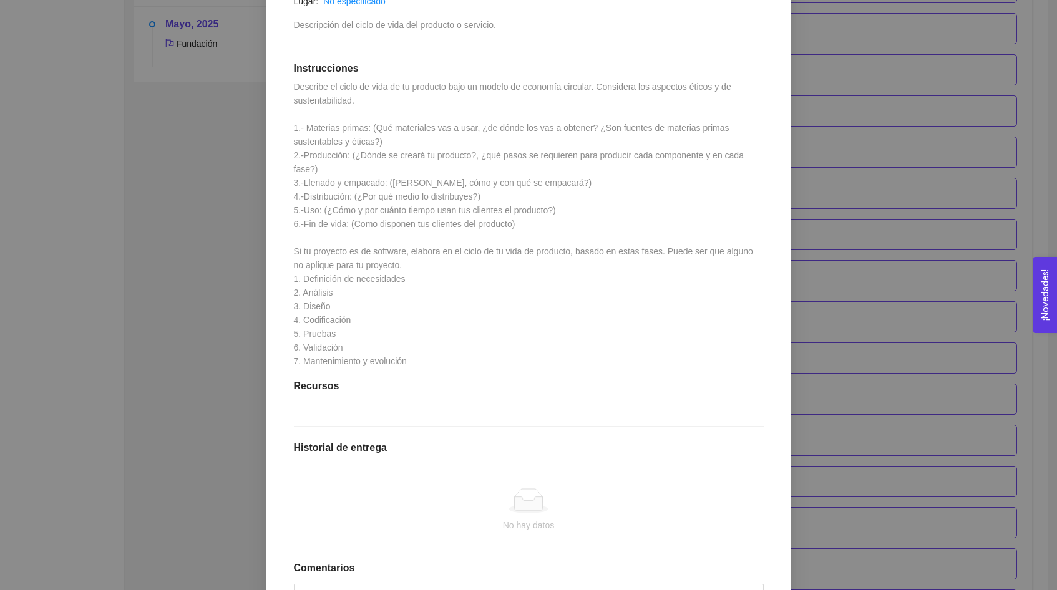
scroll to position [336, 0]
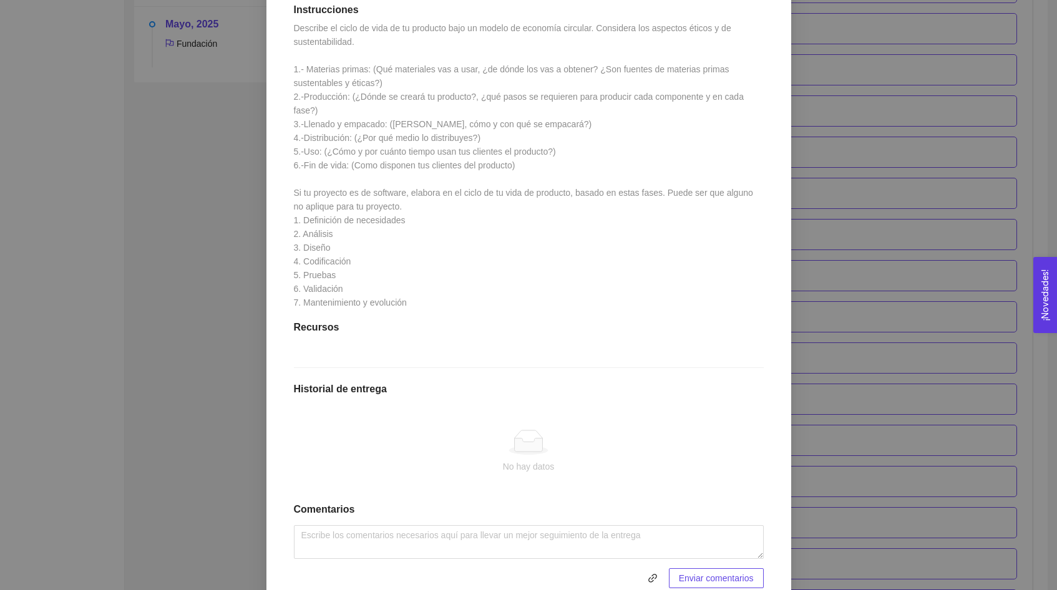
click at [894, 102] on div "1. DESARROLLO DEL PRODUCTO El emprendedor puede conocer los primeros pasos para…" at bounding box center [528, 295] width 1057 height 590
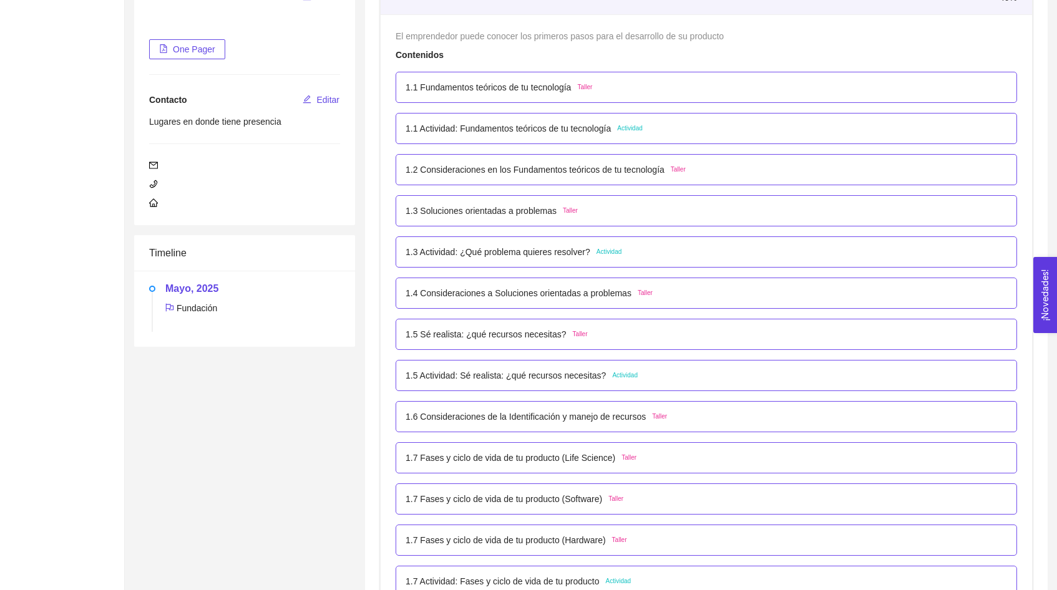
scroll to position [0, 0]
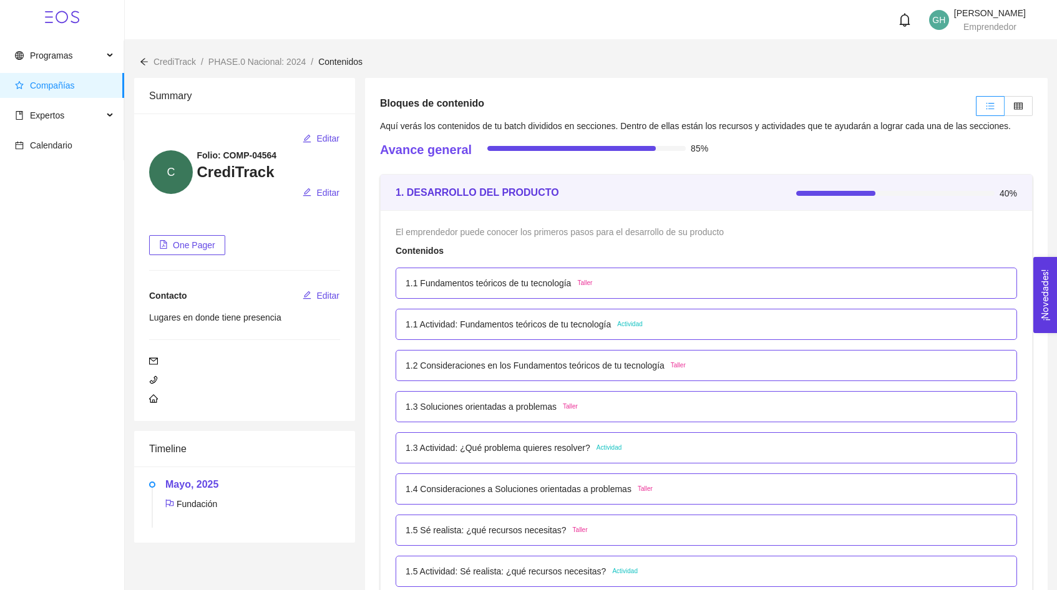
drag, startPoint x: 933, startPoint y: 3, endPoint x: 939, endPoint y: 0, distance: 7.0
click at [933, 3] on header "GH Giuliana Herrera Lopez Emprendedor" at bounding box center [591, 20] width 933 height 40
